Goal: Task Accomplishment & Management: Use online tool/utility

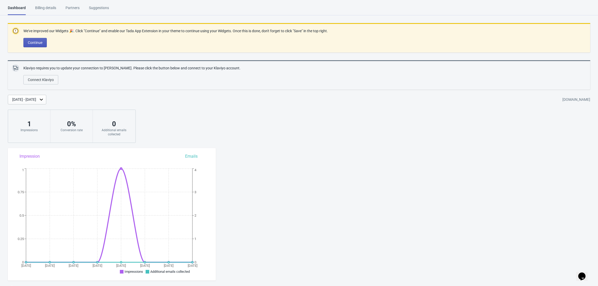
click at [38, 43] on span "Continue" at bounding box center [35, 43] width 15 height 4
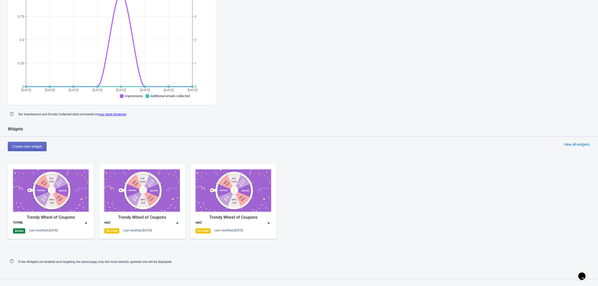
scroll to position [208, 0]
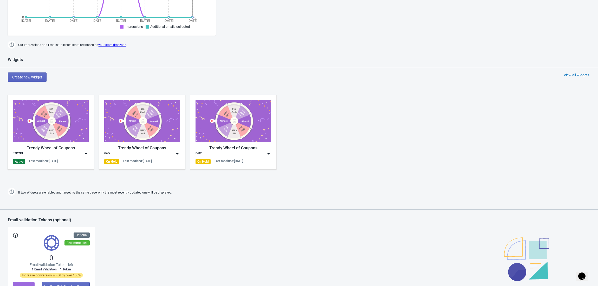
click at [64, 129] on img at bounding box center [51, 121] width 76 height 42
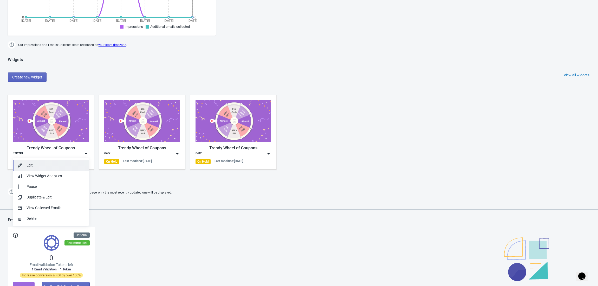
click at [46, 162] on button "Edit" at bounding box center [51, 165] width 76 height 11
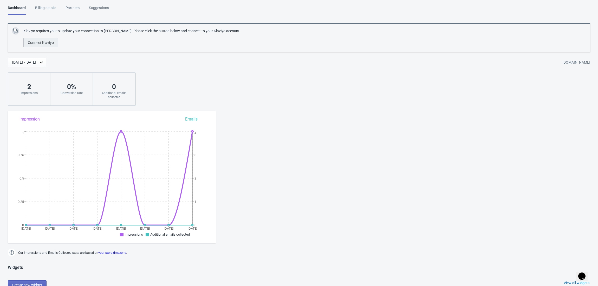
click at [45, 41] on span "Connect Klaviyo" at bounding box center [41, 43] width 26 height 4
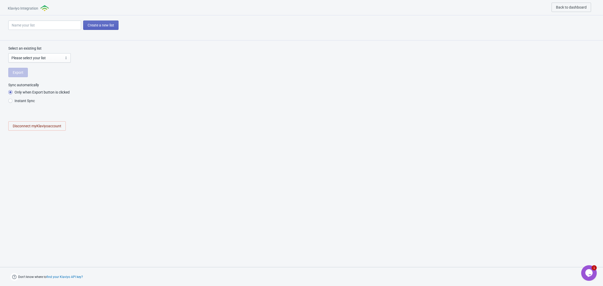
radio input "true"
select select "X7WUr4"
click at [45, 59] on select "Please select your list Unico 2025 | BBDD Marrketplaces SMS List 2025 | BBDD Sh…" at bounding box center [39, 57] width 62 height 9
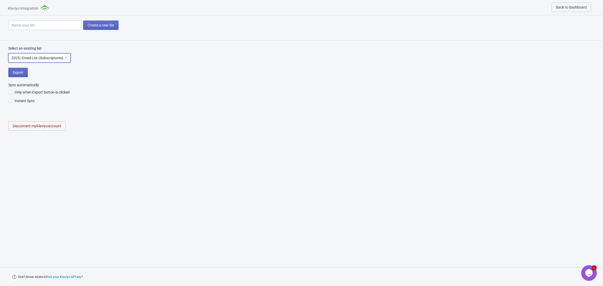
click at [45, 59] on select "Please select your list Unico 2025 | BBDD Marrketplaces SMS List 2025 | BBDD Sh…" at bounding box center [39, 57] width 62 height 9
click at [58, 60] on select "Please select your list Unico 2025 | BBDD Marrketplaces SMS List 2025 | BBDD Sh…" at bounding box center [39, 57] width 62 height 9
click at [41, 54] on select "Please select your list Unico 2025 | BBDD Marrketplaces SMS List 2025 | BBDD Sh…" at bounding box center [39, 57] width 62 height 9
click at [139, 113] on div "Select an existing list Please select your list Unico 2025 | BBDD Marrketplaces…" at bounding box center [301, 91] width 603 height 101
click at [64, 24] on input at bounding box center [44, 25] width 73 height 9
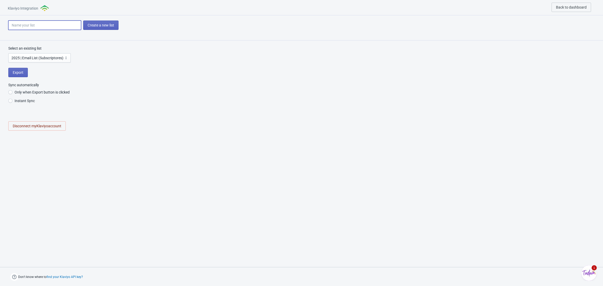
type input "T"
radio input "true"
type input "TR"
radio input "true"
type input "T"
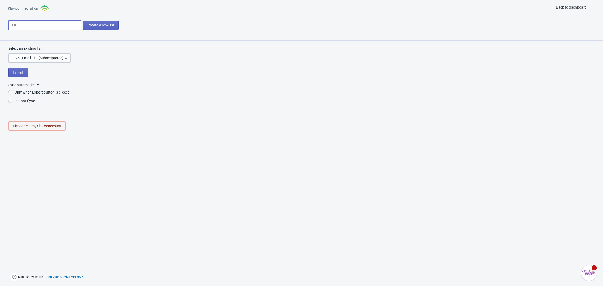
radio input "true"
type input "T"
radio input "true"
type input "TA"
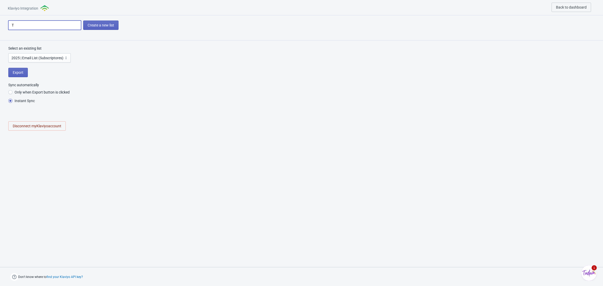
radio input "true"
type input "TAD"
radio input "true"
type input "TADA"
radio input "true"
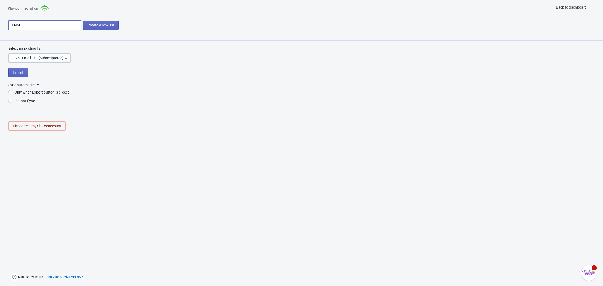
type input "TADA"
radio input "true"
type input "TADA C"
radio input "true"
type input "TADA CL"
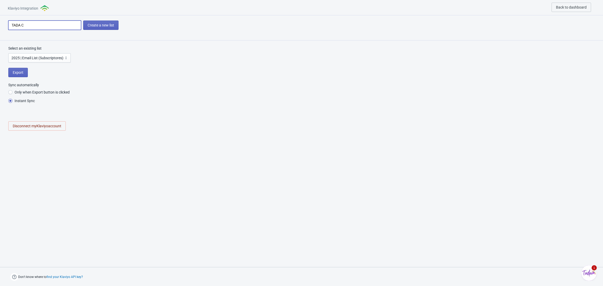
radio input "true"
type input "TADA CLI"
radio input "true"
type input "TADA CLIE"
radio input "true"
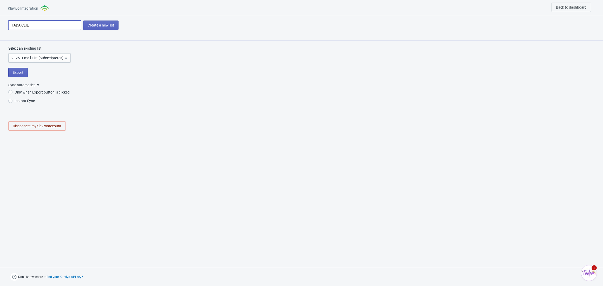
type input "TADA CLIEN"
radio input "true"
type input "TADA CLIENT"
radio input "true"
type input "TADA CLIENTE"
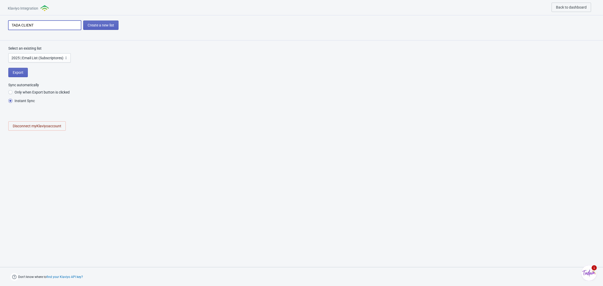
radio input "true"
type input "TADA CLIENTES"
radio input "true"
type input "TADA CLIENTES"
radio input "true"
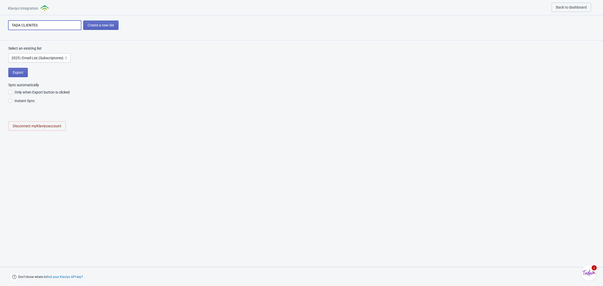
type input "TADA CLIENTES R"
radio input "true"
type input "TADA CLIENTES RU"
radio input "true"
type input "TADA CLIENTES RUL"
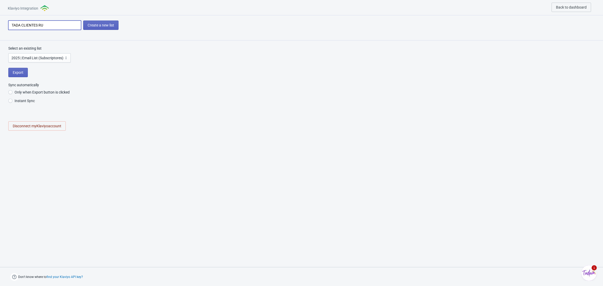
radio input "true"
type input "TADA CLIENTES RULE"
radio input "true"
type input "TADA CLIENTES RULET"
radio input "true"
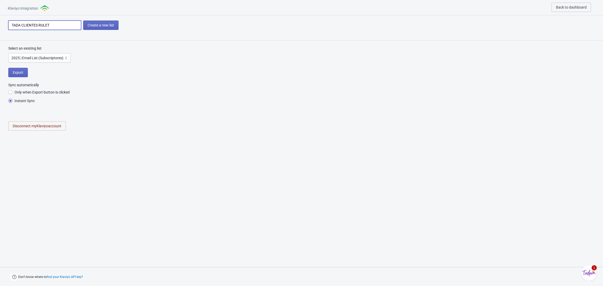
type input "TADA CLIENTES RULETA"
radio input "true"
type input "TADA CLIENTES RULETA"
radio input "true"
type input "TADA CLIENTES RULETA"
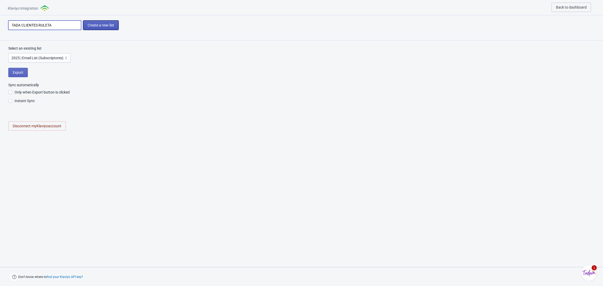
click at [94, 24] on span "Create a new list" at bounding box center [101, 25] width 27 height 4
radio input "true"
click at [46, 61] on select "Please select your list Unico 2025 | BBDD Marrketplaces SMS List 2025 | BBDD Sh…" at bounding box center [39, 57] width 62 height 9
select select "[object Object]"
click at [8, 54] on select "Please select your list Unico 2025 | BBDD Marrketplaces SMS List 2025 | BBDD Sh…" at bounding box center [39, 57] width 62 height 9
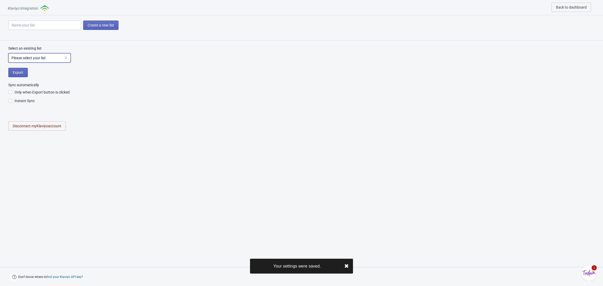
click at [52, 54] on select "Please select your list Unico 2025 | BBDD Marrketplaces SMS List 2025 | BBDD Sh…" at bounding box center [39, 57] width 62 height 9
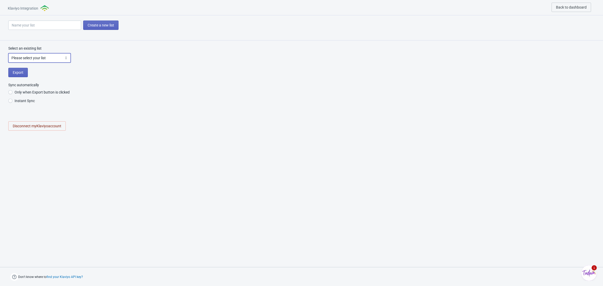
click at [8, 54] on select "Please select your list Unico 2025 | BBDD Marrketplaces SMS List 2025 | BBDD Sh…" at bounding box center [39, 57] width 62 height 9
drag, startPoint x: 77, startPoint y: 151, endPoint x: 87, endPoint y: 154, distance: 10.5
click at [77, 152] on div at bounding box center [301, 200] width 603 height 118
click at [38, 27] on input at bounding box center [44, 25] width 73 height 9
click at [23, 58] on select "Please select your list Unico 2025 | BBDD Marrketplaces SMS List 2025 | BBDD Sh…" at bounding box center [39, 57] width 62 height 9
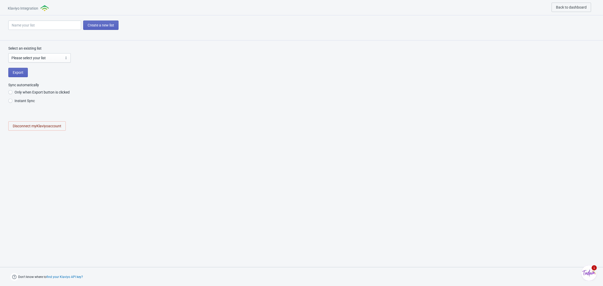
click at [98, 135] on div "Select an existing list Please select your list Unico 2025 | BBDD Marrketplaces…" at bounding box center [301, 91] width 603 height 101
click at [13, 71] on span "Export" at bounding box center [18, 72] width 11 height 4
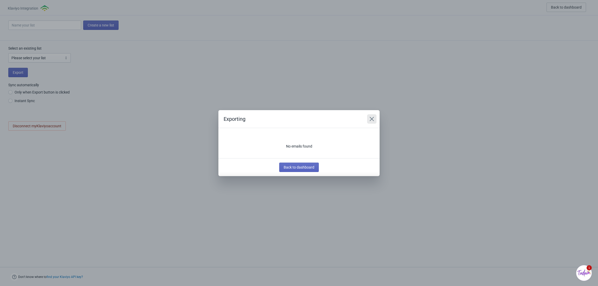
drag, startPoint x: 369, startPoint y: 119, endPoint x: 197, endPoint y: 107, distance: 172.2
click at [367, 119] on button "Close" at bounding box center [371, 118] width 9 height 9
radio input "true"
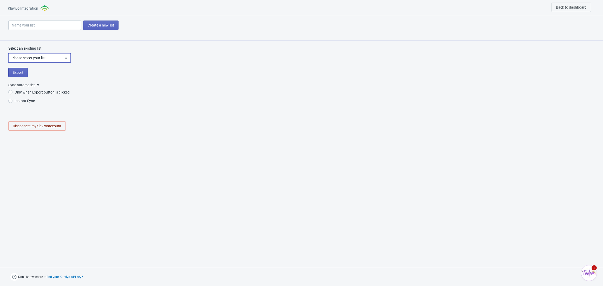
drag, startPoint x: 45, startPoint y: 54, endPoint x: 44, endPoint y: 58, distance: 3.7
click at [45, 54] on select "Please select your list Unico 2025 | BBDD Marrketplaces SMS List 2025 | BBDD Sh…" at bounding box center [39, 57] width 62 height 9
click at [44, 59] on select "Please select your list Unico 2025 | BBDD Marrketplaces SMS List 2025 | BBDD Sh…" at bounding box center [39, 57] width 62 height 9
